Goal: Register for event/course

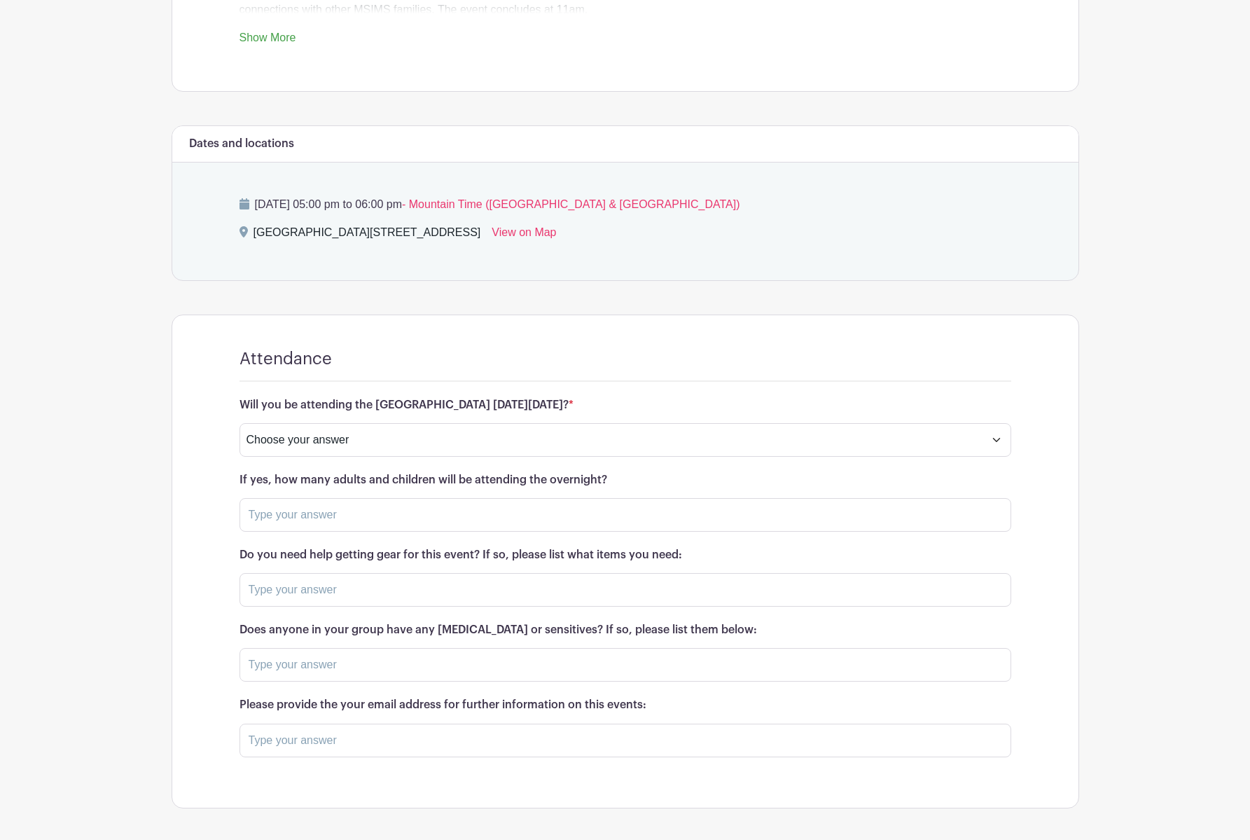
scroll to position [623, 0]
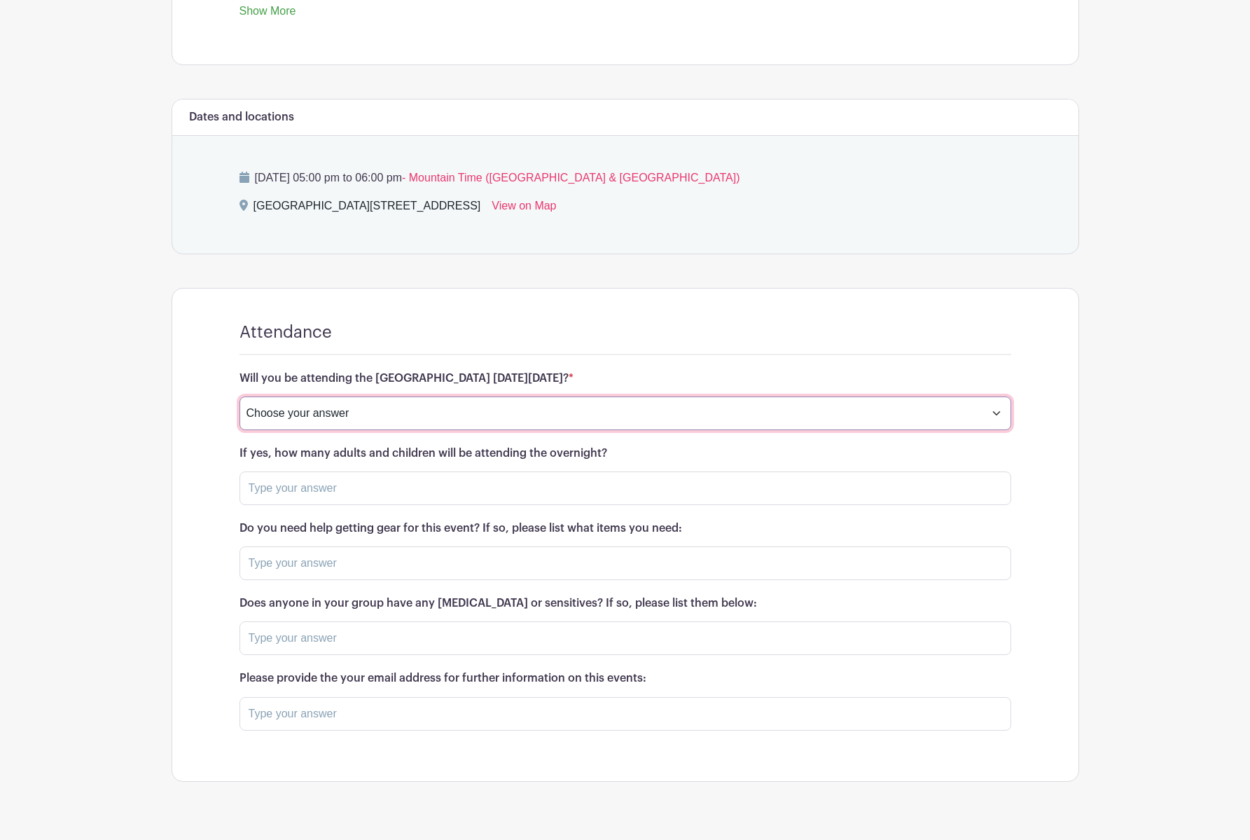
click at [579, 417] on select "Choose your answer Yes No" at bounding box center [626, 413] width 772 height 34
select select "4247"
click at [240, 396] on select "Choose your answer Yes No" at bounding box center [626, 413] width 772 height 34
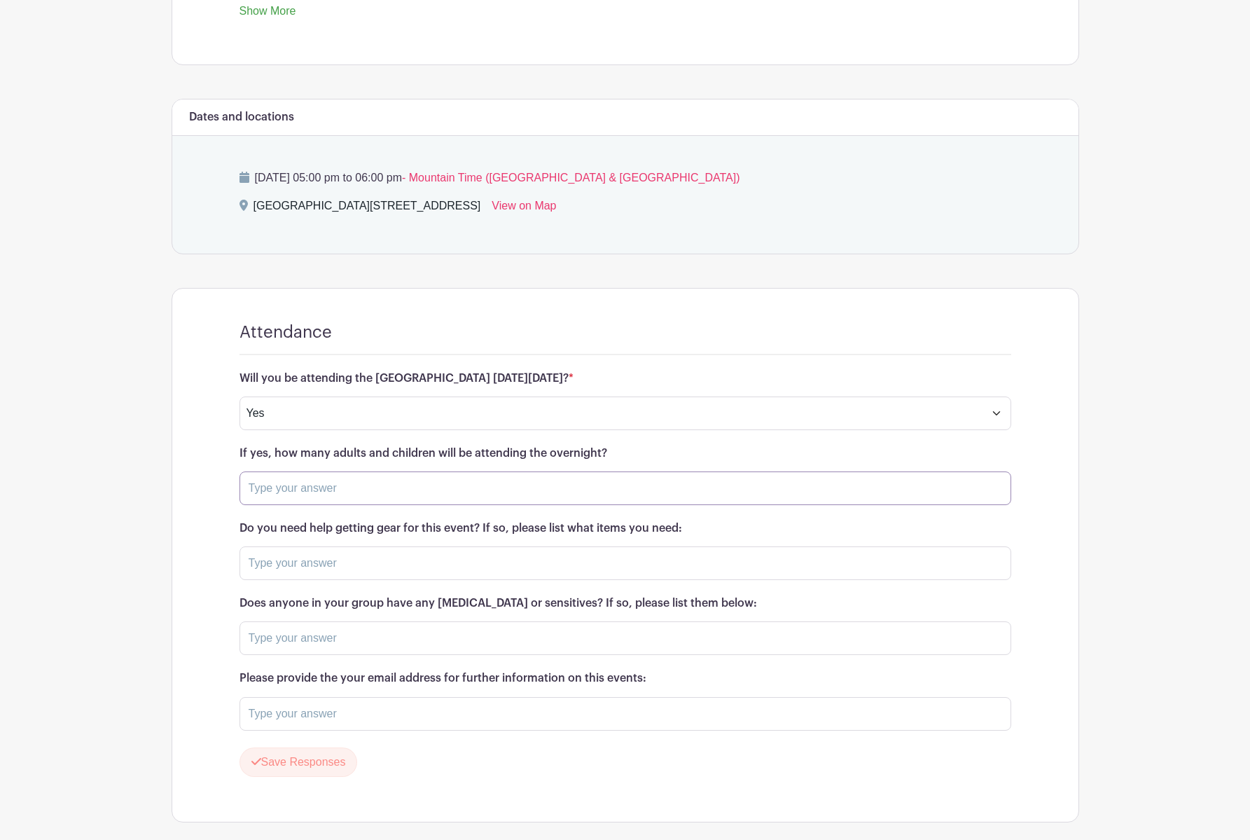
click at [457, 492] on input "text" at bounding box center [626, 488] width 772 height 34
type input "2 adults, 1 child"
drag, startPoint x: 375, startPoint y: 484, endPoint x: 199, endPoint y: 484, distance: 176.5
click at [199, 484] on turbo-frame "Attendance Will you be attending the Community Campout on Friday, August 22nd? …" at bounding box center [625, 555] width 906 height 533
click at [325, 643] on input "text" at bounding box center [626, 638] width 772 height 34
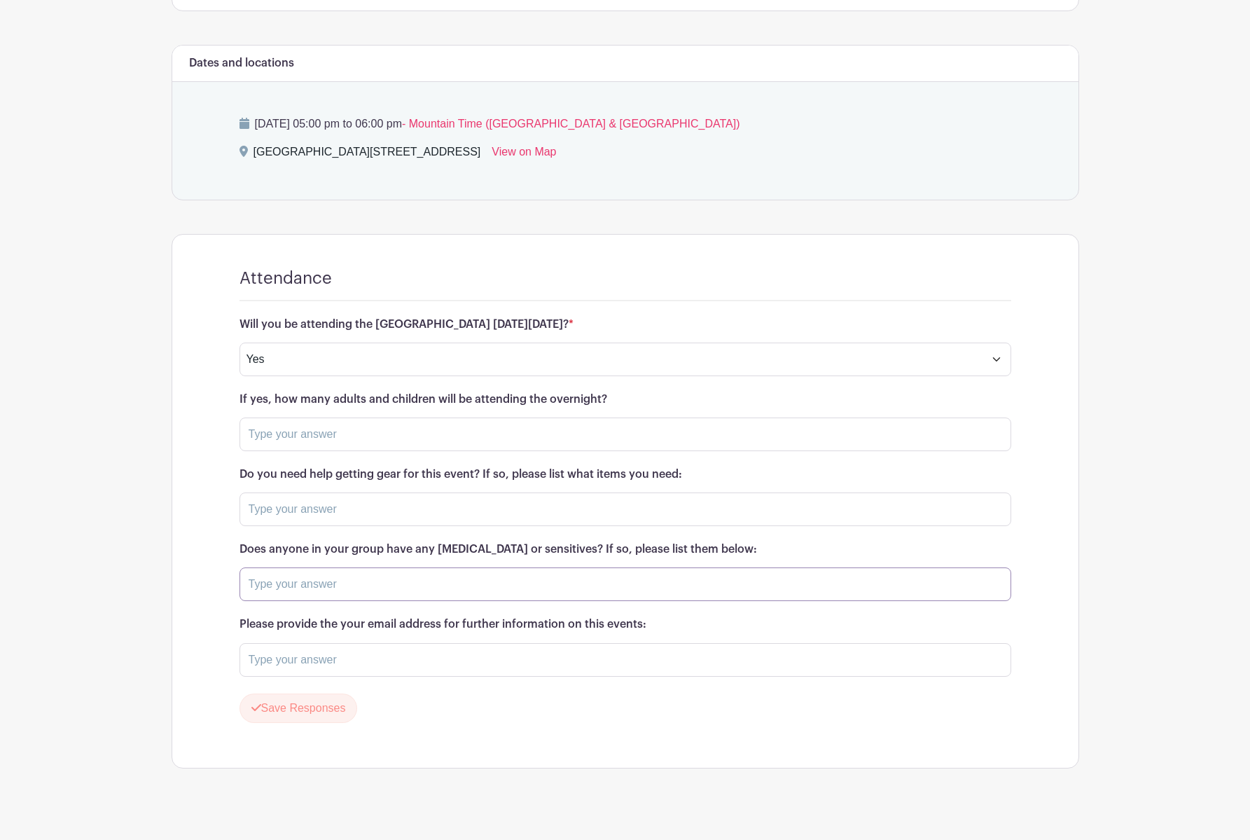
scroll to position [676, 0]
click at [328, 657] on input "text" at bounding box center [626, 661] width 772 height 34
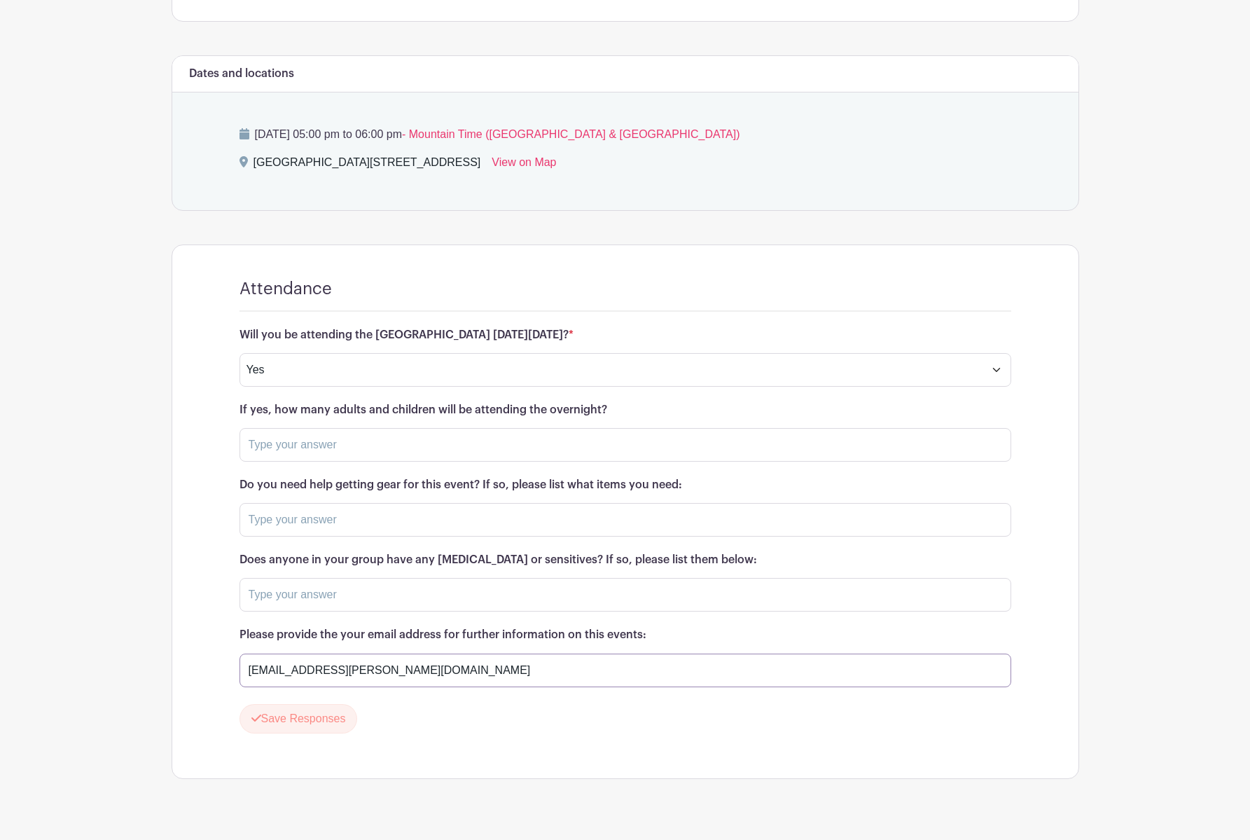
scroll to position [663, 0]
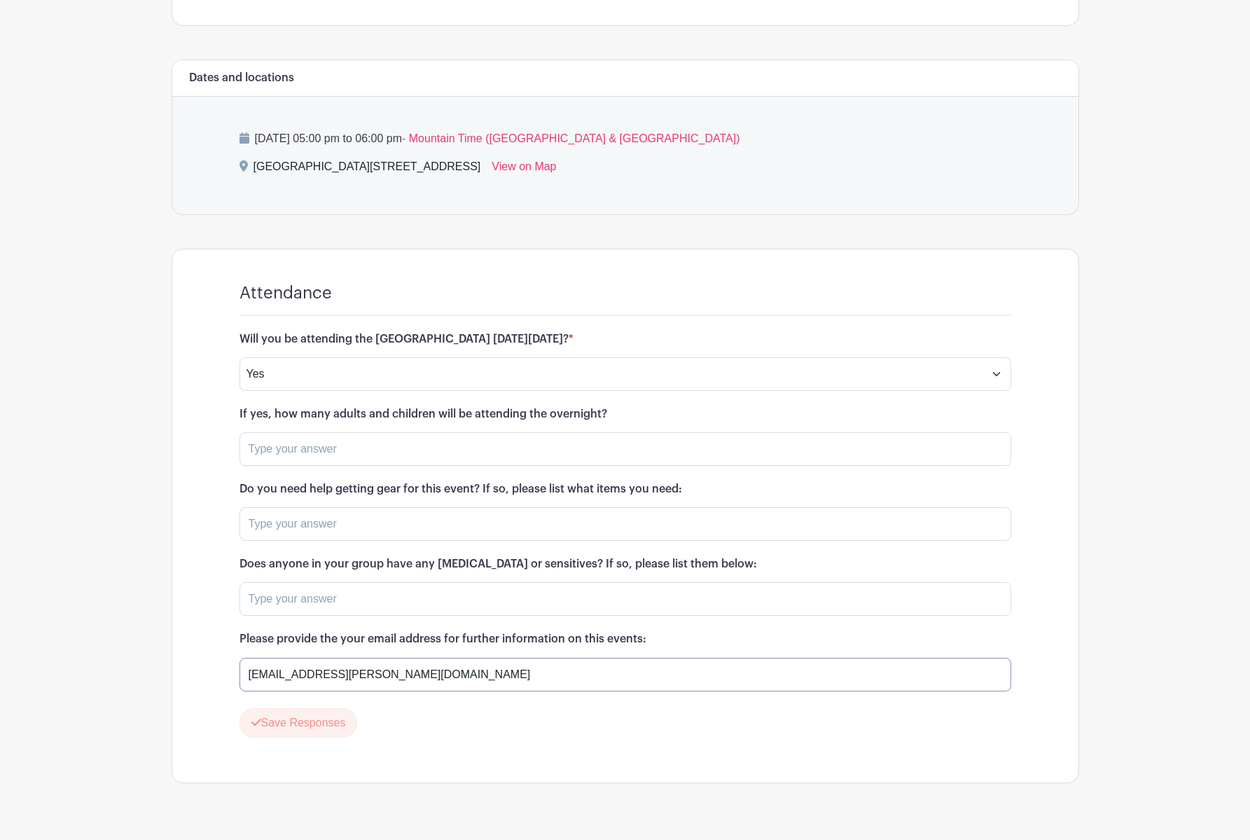
type input "ouja.lavalley@gmail.com"
click at [390, 446] on input "text" at bounding box center [626, 449] width 772 height 34
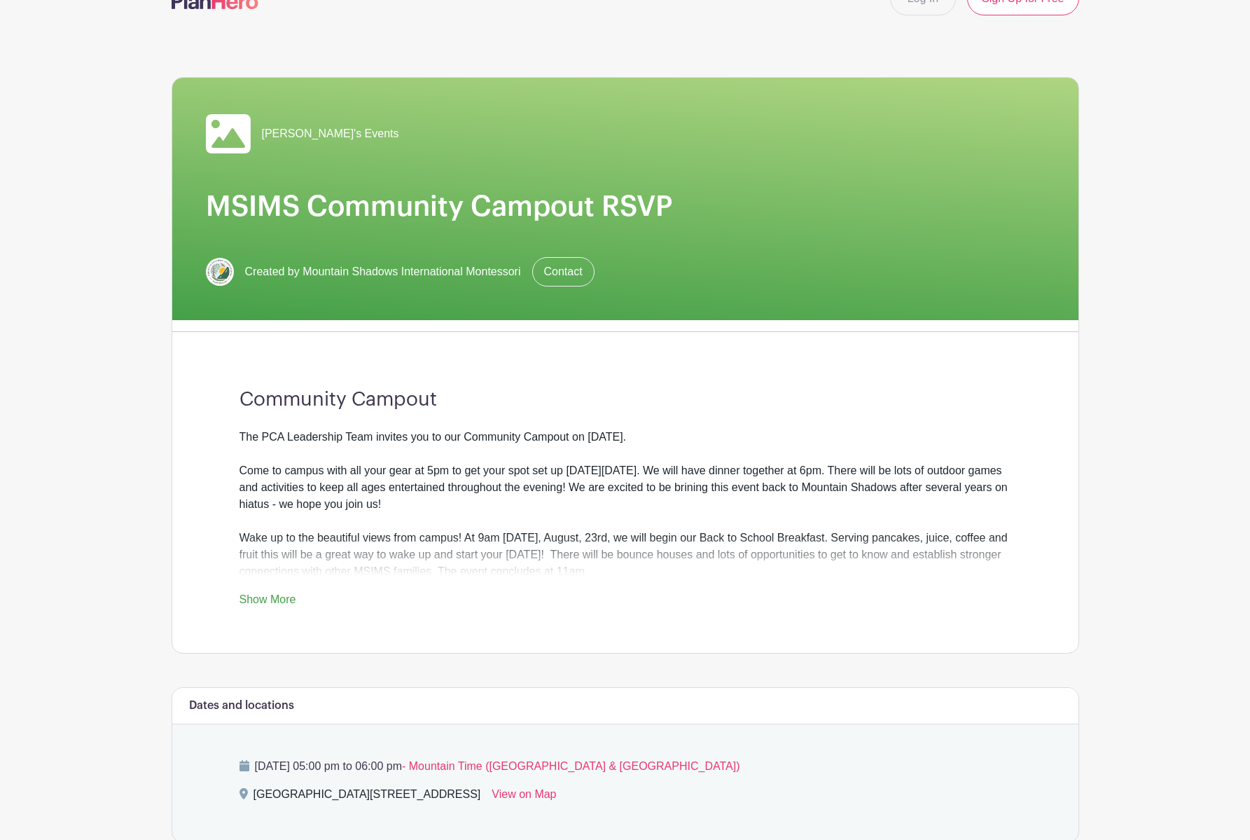
scroll to position [40, 0]
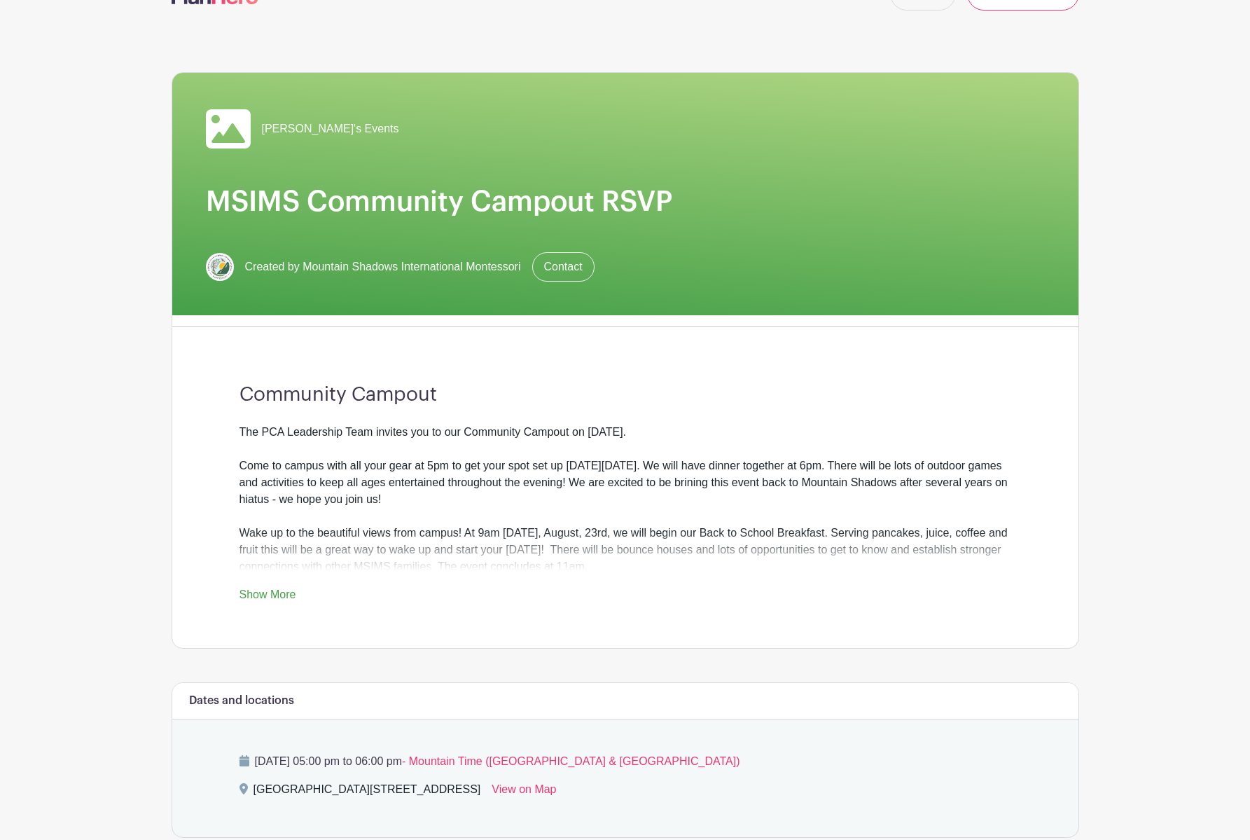
click at [288, 595] on link "Show More" at bounding box center [268, 597] width 57 height 18
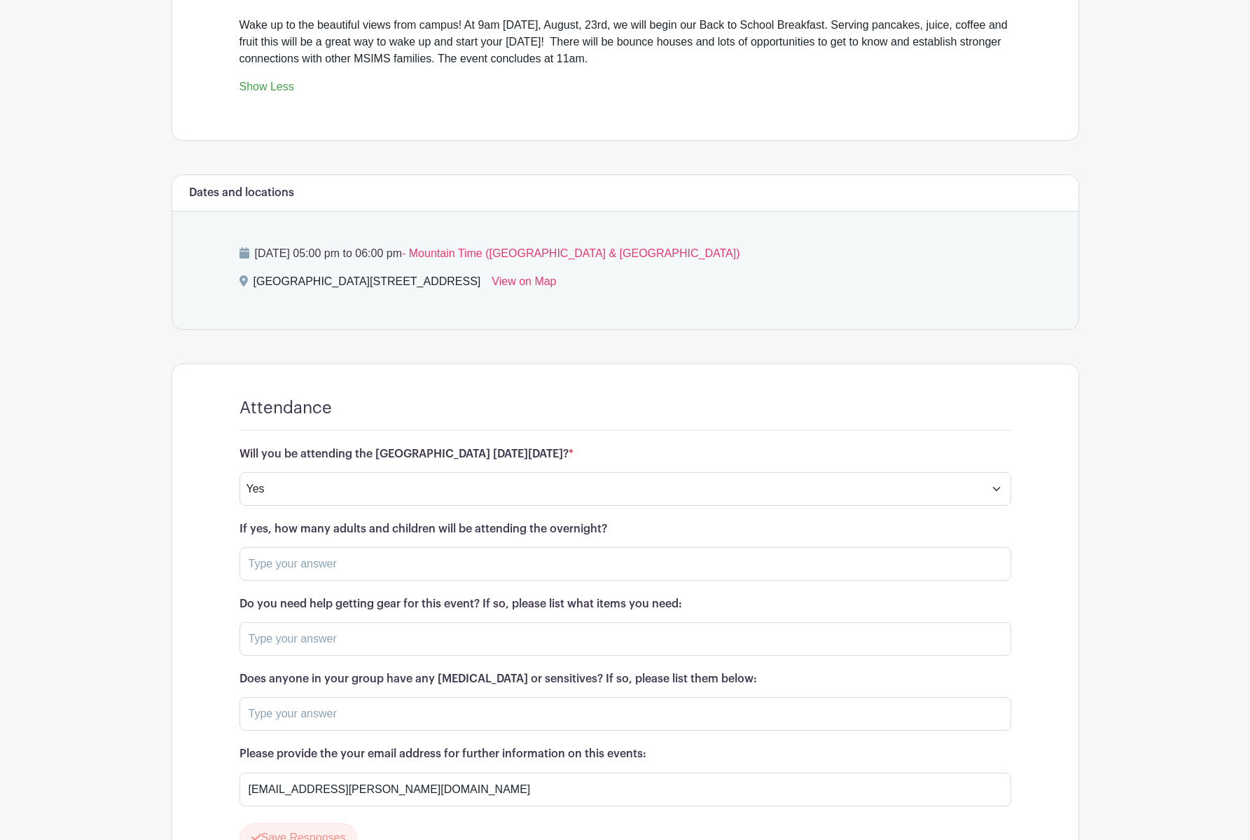
scroll to position [693, 0]
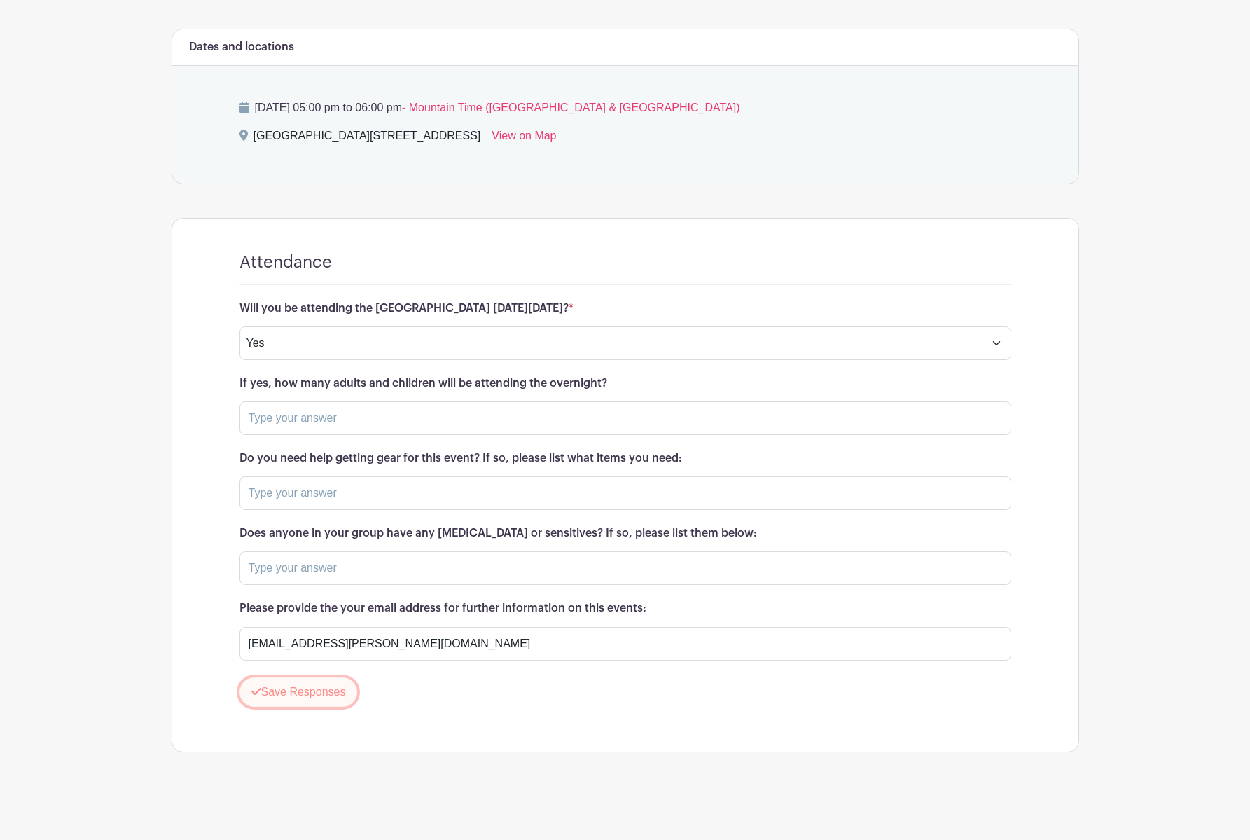
click at [311, 698] on button "Save Responses" at bounding box center [299, 691] width 118 height 29
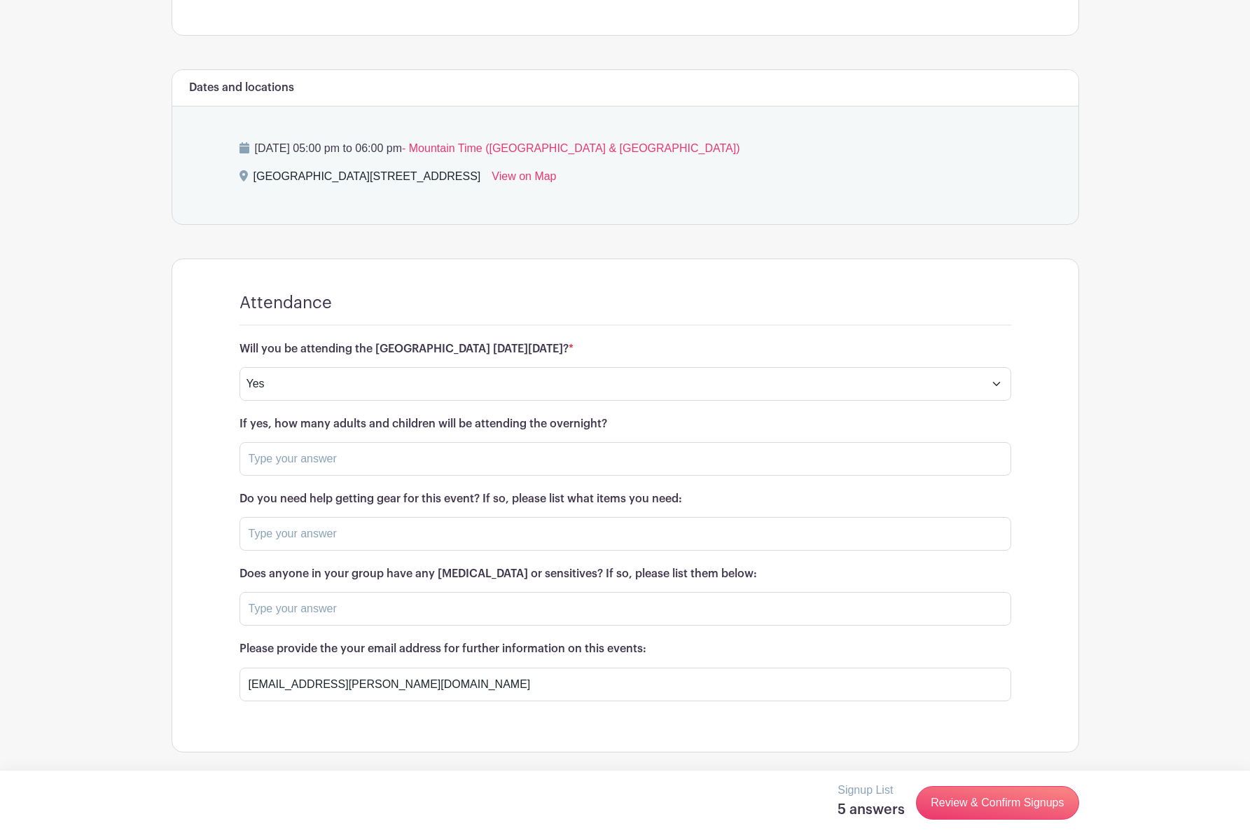
scroll to position [653, 0]
click at [1006, 801] on link "Review & Confirm Signups" at bounding box center [997, 803] width 163 height 34
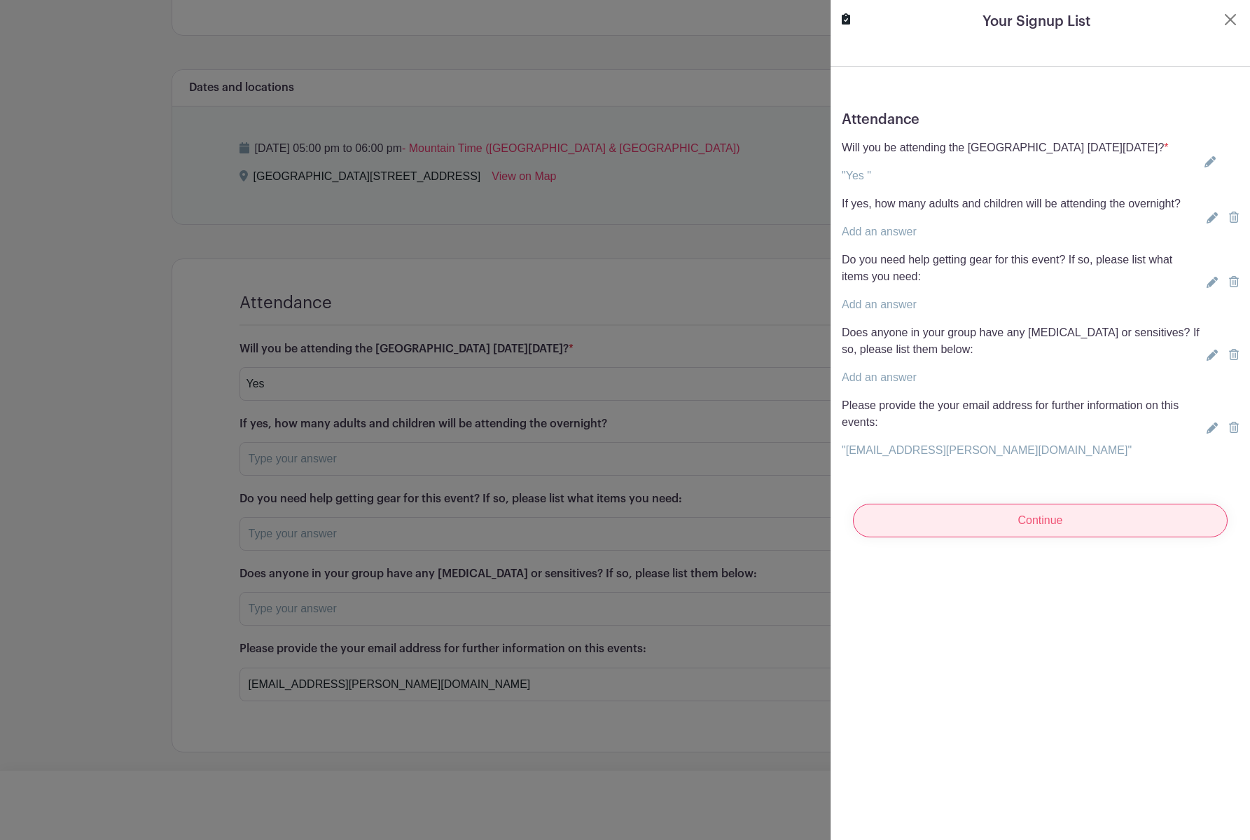
click at [1007, 537] on input "Continue" at bounding box center [1040, 521] width 375 height 34
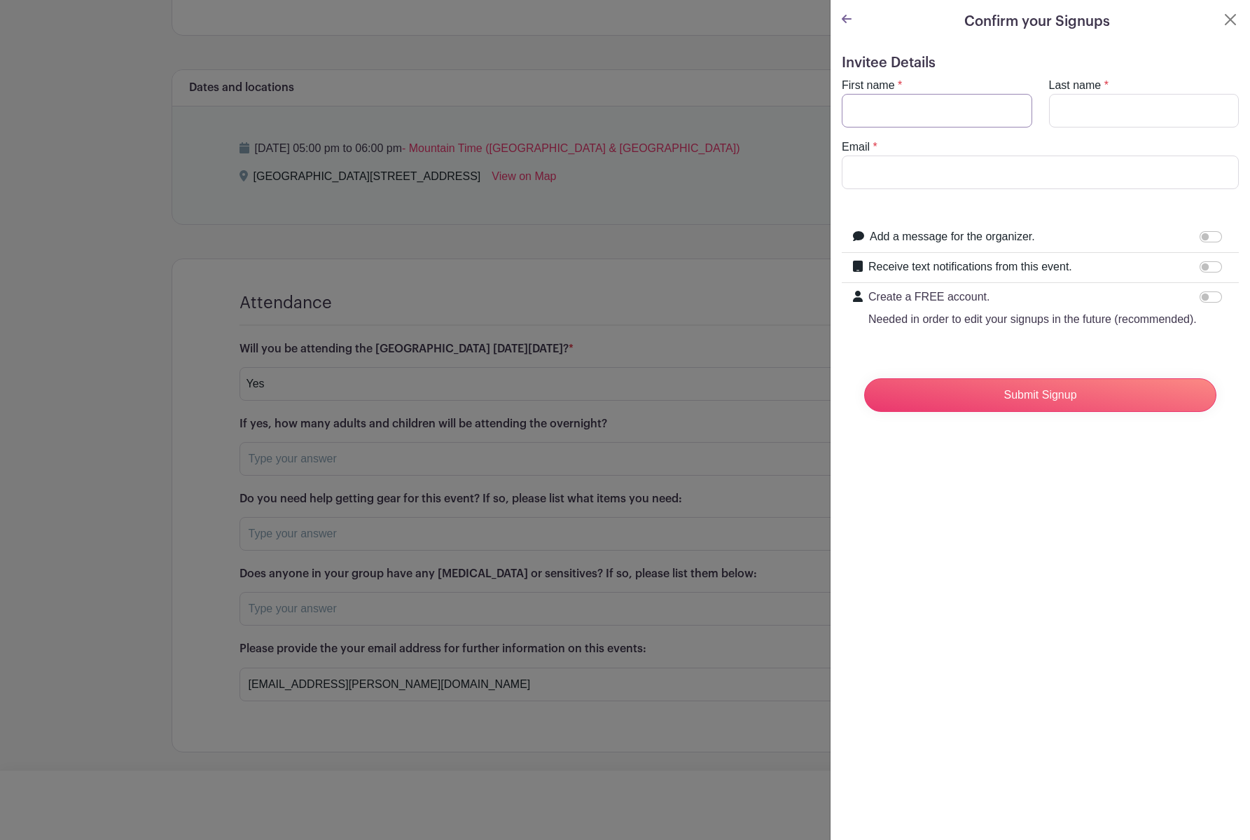
click at [946, 111] on input "First name" at bounding box center [937, 111] width 191 height 34
type input "Ouja"
type input "LaValley"
type input "ouja.lavalley@gmail.com"
click at [1213, 267] on input "Receive text notifications from this event." at bounding box center [1211, 266] width 22 height 11
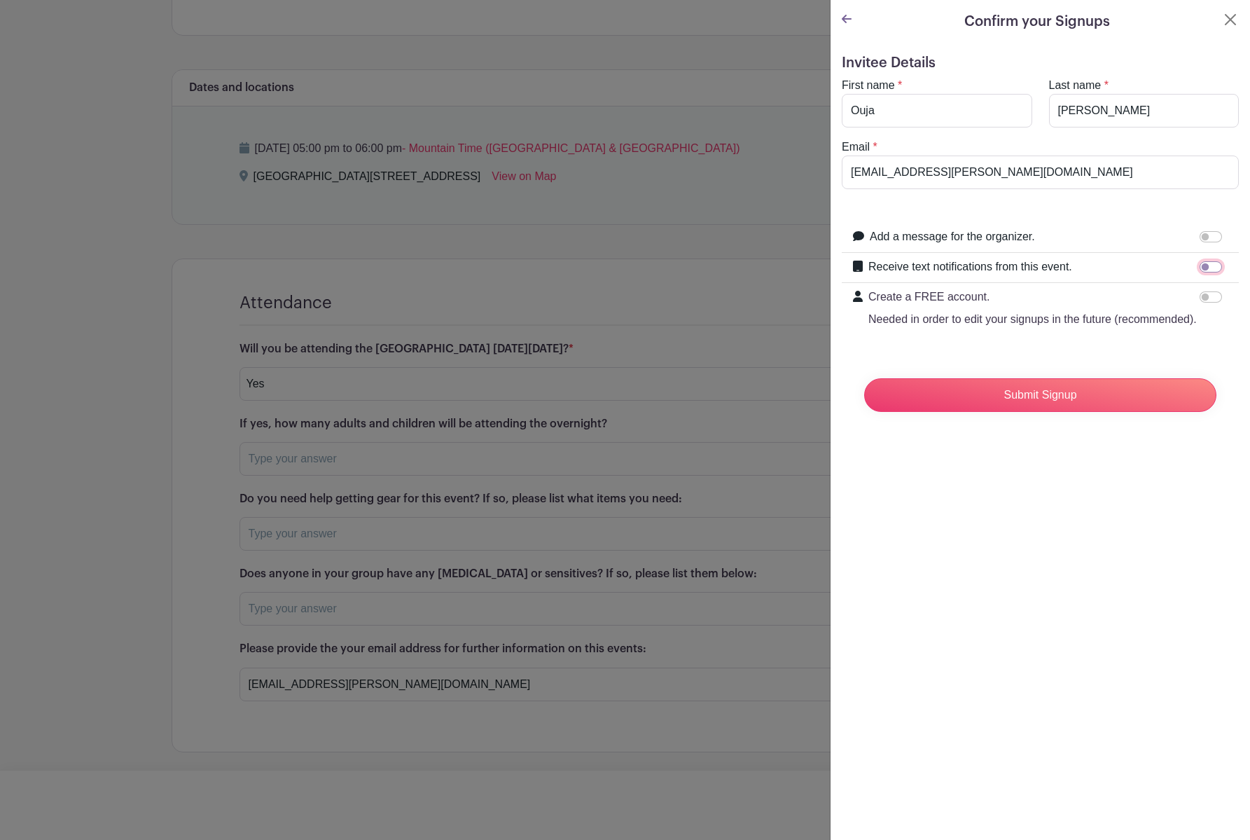
checkbox input "true"
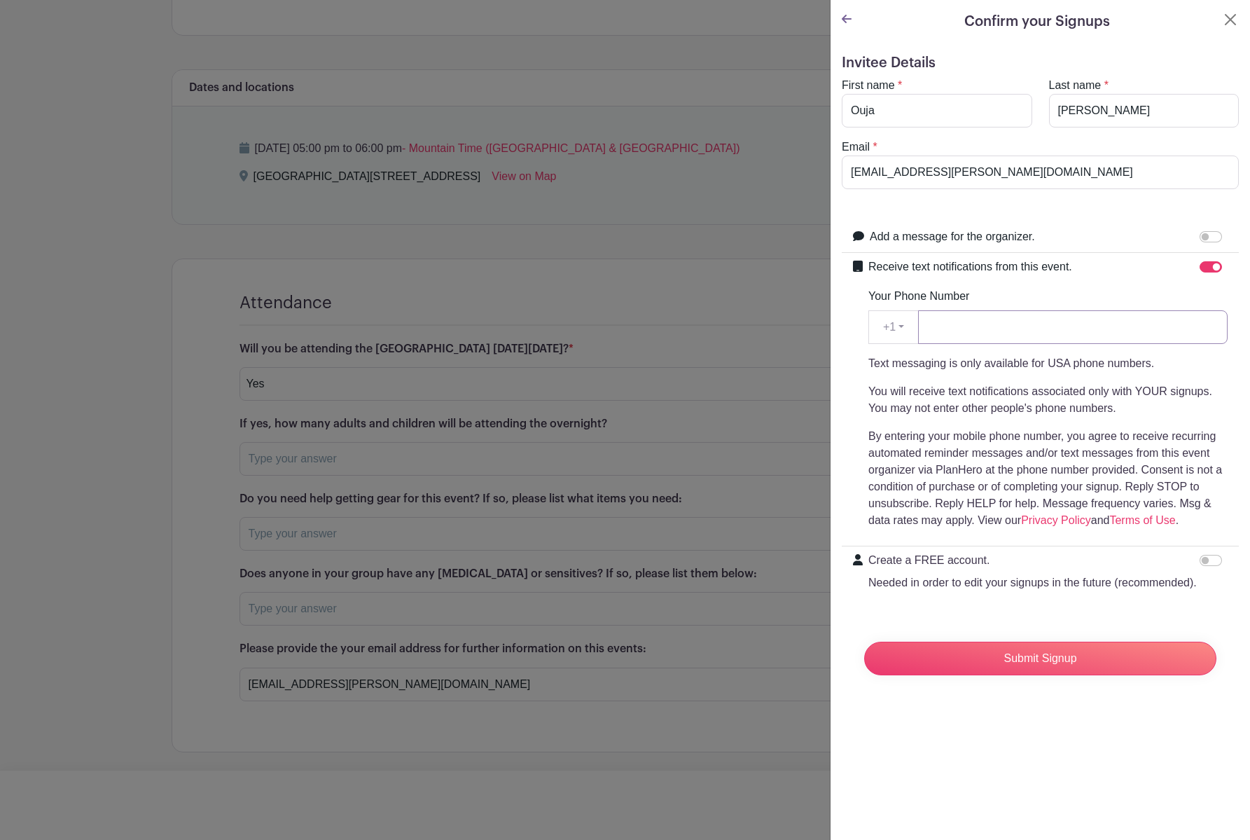
click at [968, 327] on input "Your Phone Number" at bounding box center [1073, 327] width 310 height 34
type input "9145003624"
click at [1035, 656] on input "Submit Signup" at bounding box center [1040, 659] width 352 height 34
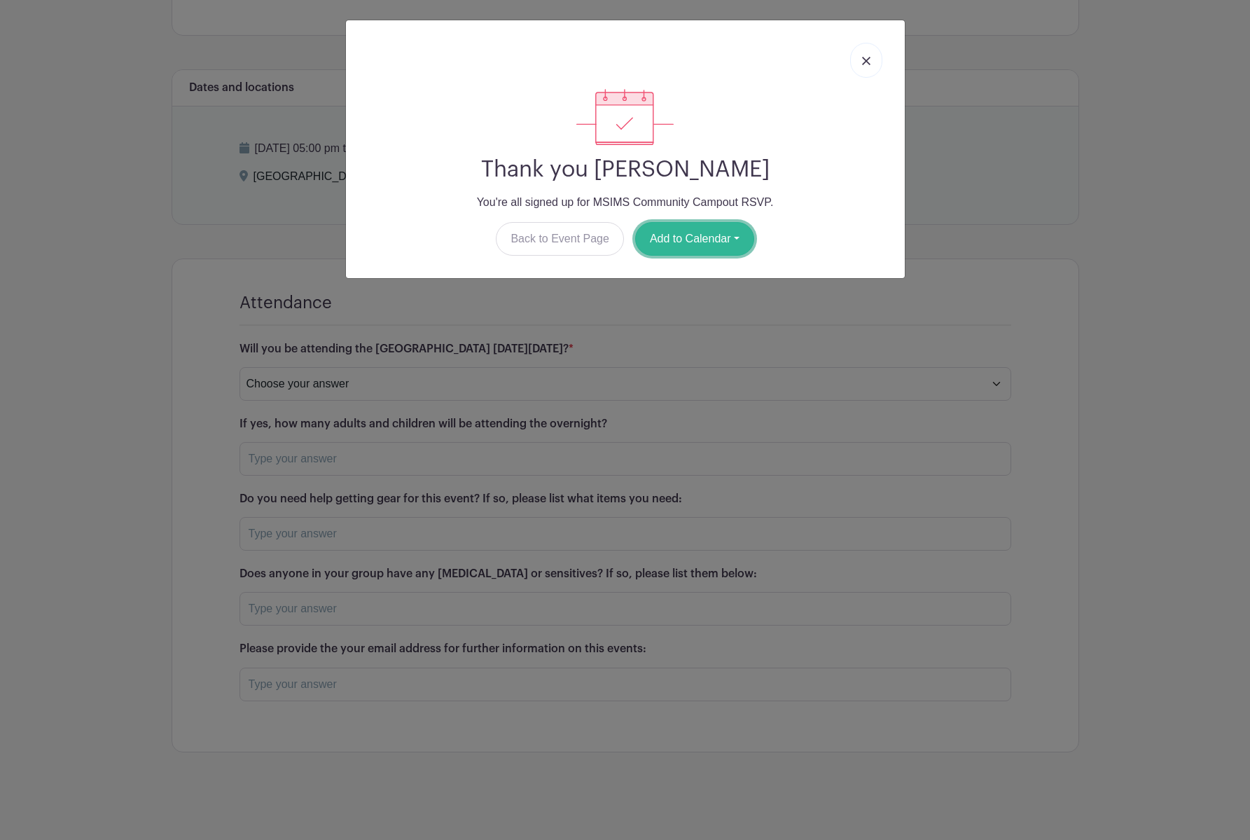
click at [693, 244] on button "Add to Calendar" at bounding box center [694, 239] width 119 height 34
click at [693, 272] on link "Google Calendar" at bounding box center [691, 274] width 111 height 22
click at [865, 57] on img at bounding box center [866, 61] width 8 height 8
